Goal: Find specific page/section: Find specific page/section

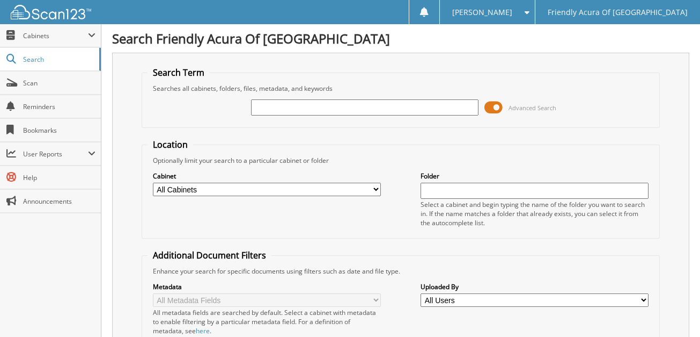
click at [279, 107] on input "text" at bounding box center [365, 107] width 228 height 16
type input "[PERSON_NAME]"
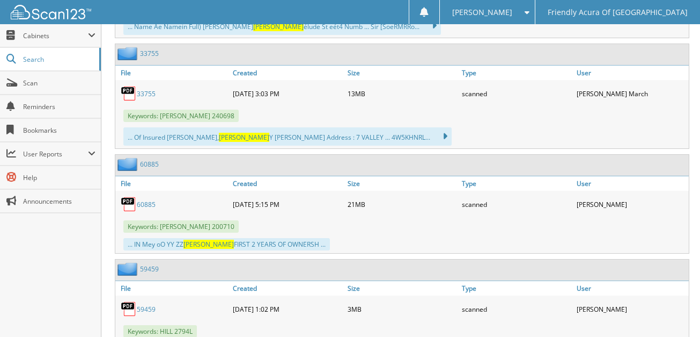
scroll to position [1025, 0]
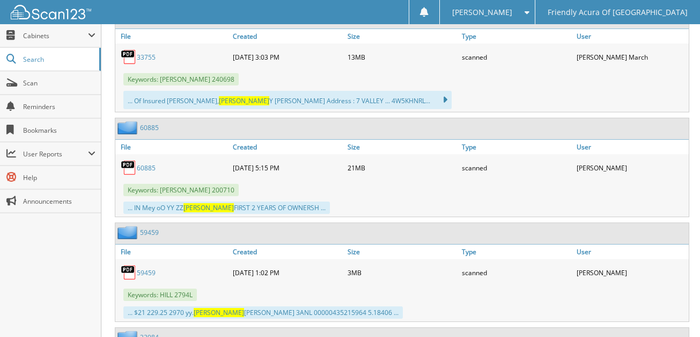
click at [146, 268] on link "59459" at bounding box center [146, 272] width 19 height 9
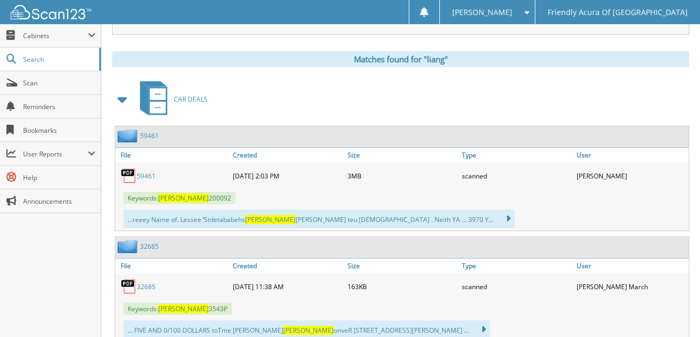
scroll to position [439, 0]
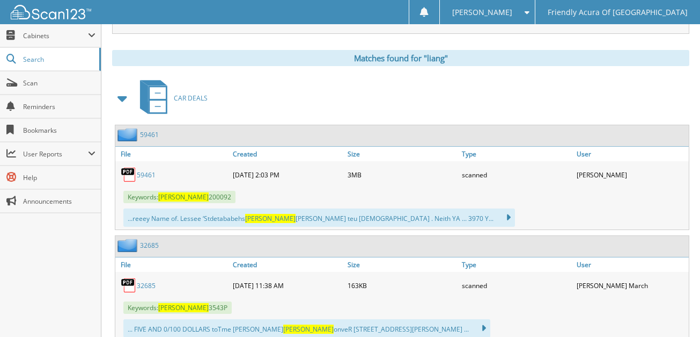
click at [145, 170] on link "59461" at bounding box center [146, 174] width 19 height 9
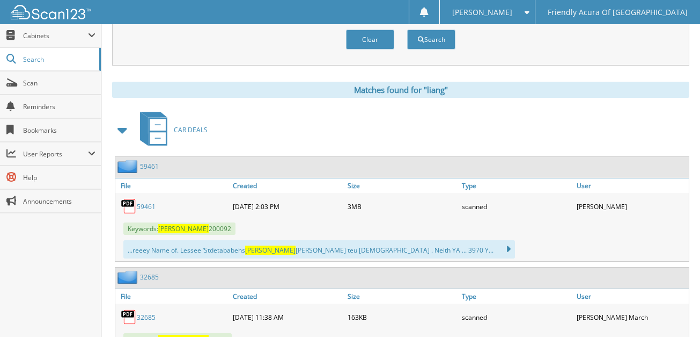
scroll to position [390, 0]
